Goal: Communication & Community: Answer question/provide support

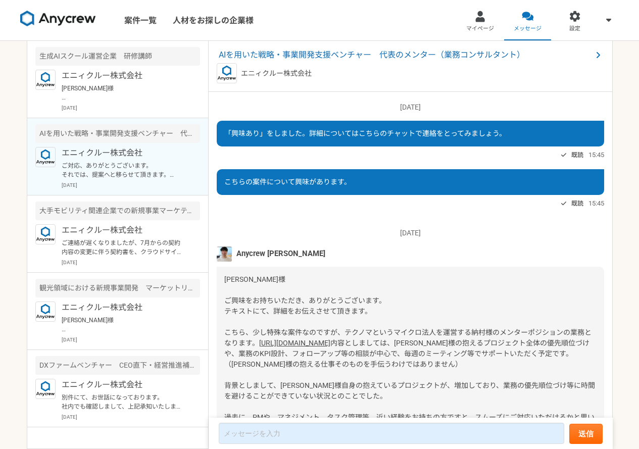
scroll to position [864, 0]
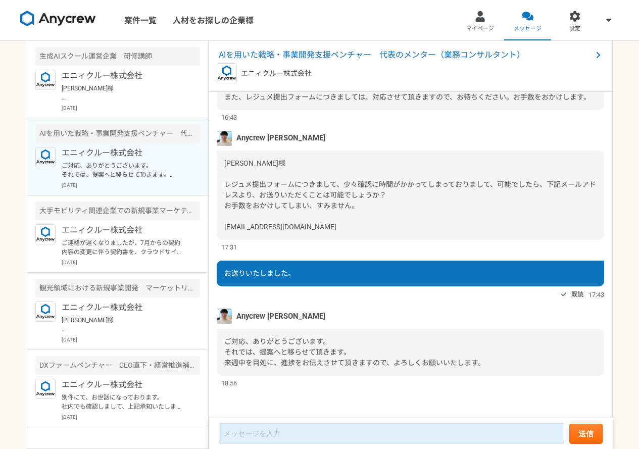
drag, startPoint x: 270, startPoint y: 325, endPoint x: 266, endPoint y: 313, distance: 13.1
click at [270, 324] on div "Anycrew [PERSON_NAME] ご対応、ありがとうございます。 それでは、提案へと移らせて頂きます。 来週中を目処に、進捗をお伝えさせて頂きますの…" at bounding box center [410, 348] width 387 height 79
click at [266, 312] on span "Anycrew [PERSON_NAME]" at bounding box center [280, 316] width 89 height 11
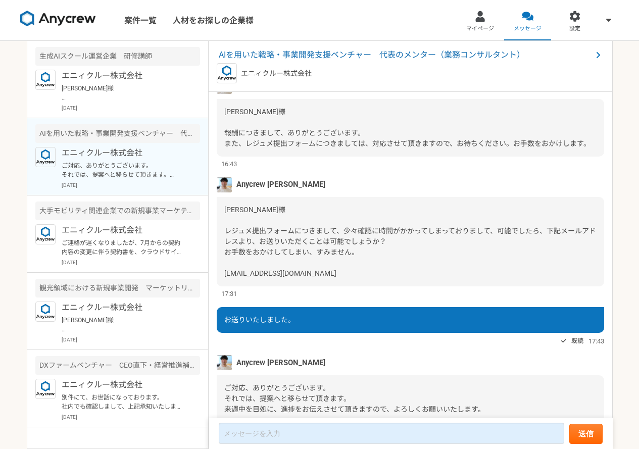
scroll to position [763, 0]
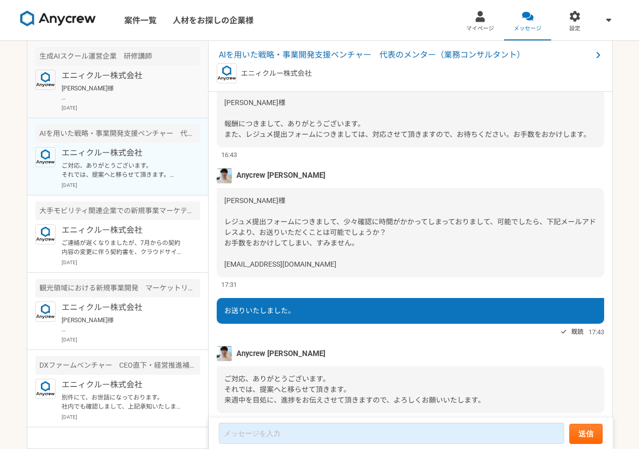
click at [112, 82] on div "エニィクルー株式会社 [PERSON_NAME]様 稼働時間は、月16時間を想定しております。 平日日中も時間の確保可能です。 [DATE]" at bounding box center [131, 91] width 138 height 42
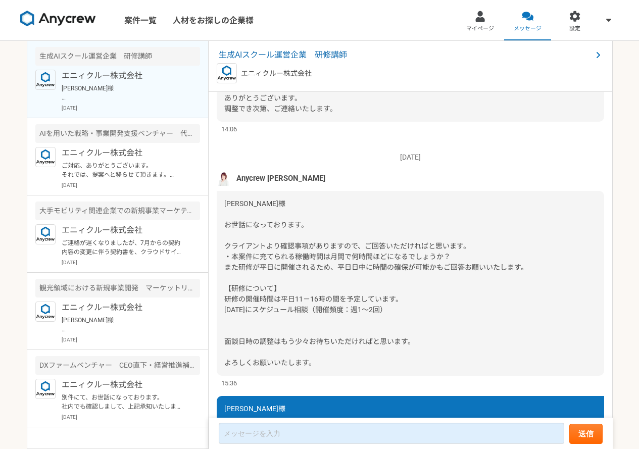
scroll to position [1020, 0]
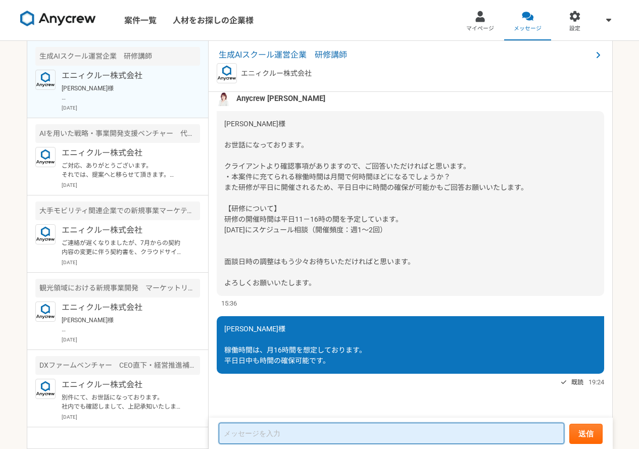
click at [239, 435] on textarea at bounding box center [391, 433] width 345 height 21
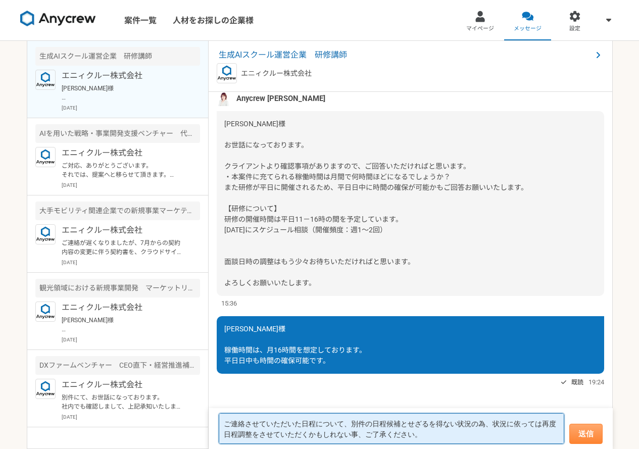
type textarea "ご連絡させていただいた日程について、別件の日程候補とせざるを得ない状況の為、状況に依っては再度日程調整をさせていただくかもしれない事、ご了承ください。"
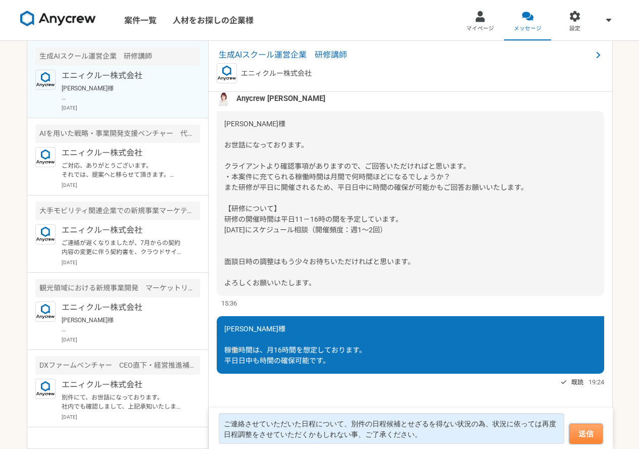
click at [595, 435] on button "送信" at bounding box center [585, 434] width 33 height 20
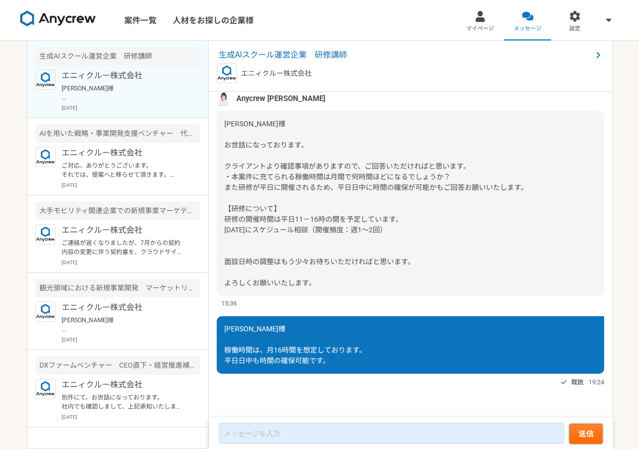
scroll to position [859, 0]
